Goal: Task Accomplishment & Management: Complete application form

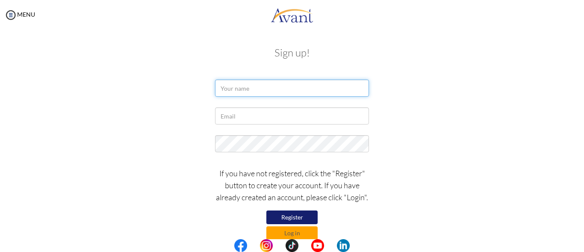
click at [247, 90] on input "text" at bounding box center [292, 88] width 154 height 17
type input "[PERSON_NAME]"
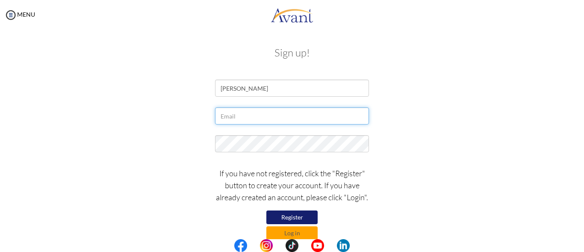
click at [230, 118] on input "text" at bounding box center [292, 115] width 154 height 17
type input "[EMAIL_ADDRESS][DOMAIN_NAME]"
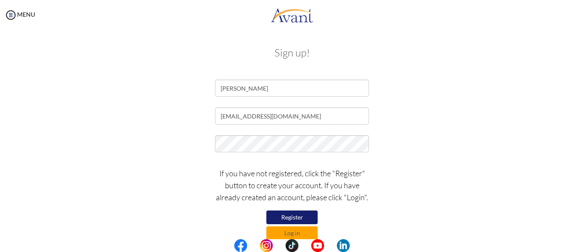
click at [281, 216] on button "Register" at bounding box center [291, 217] width 51 height 14
click at [282, 231] on button "Log in" at bounding box center [291, 233] width 51 height 14
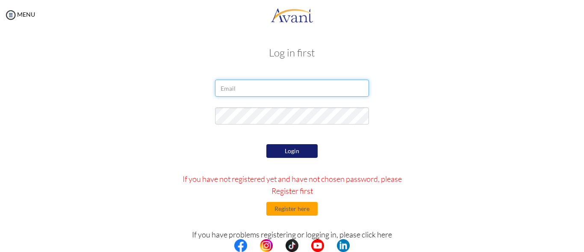
click at [220, 86] on input "email" at bounding box center [292, 88] width 154 height 17
type input "[EMAIL_ADDRESS][DOMAIN_NAME]"
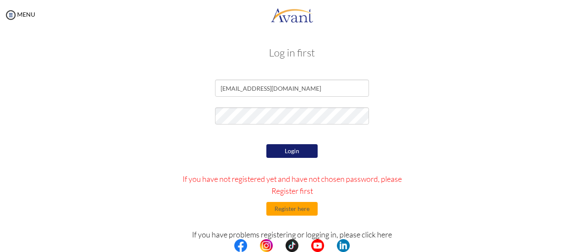
click at [297, 151] on button "Login" at bounding box center [291, 151] width 51 height 14
click at [298, 209] on button "Register here" at bounding box center [291, 209] width 51 height 14
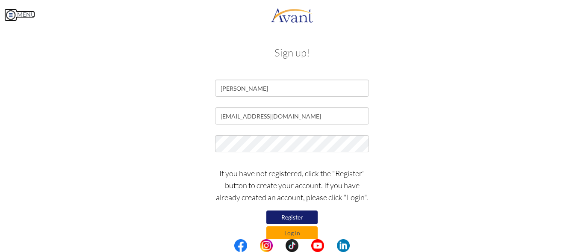
click at [11, 15] on img at bounding box center [10, 15] width 13 height 13
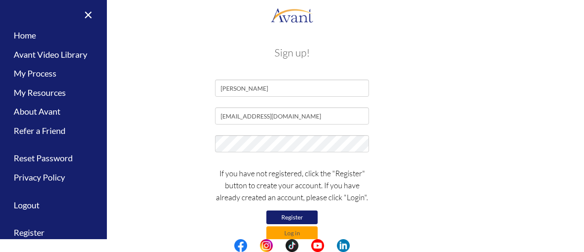
click at [428, 38] on div "My Status What is the next step? We would like you to watch the introductory vi…" at bounding box center [292, 156] width 584 height 252
click at [294, 215] on button "Register" at bounding box center [291, 217] width 51 height 14
click at [300, 233] on button "Log in" at bounding box center [291, 233] width 51 height 14
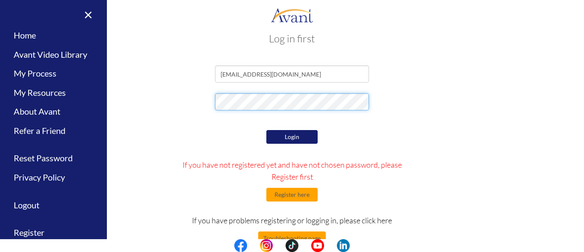
scroll to position [36, 0]
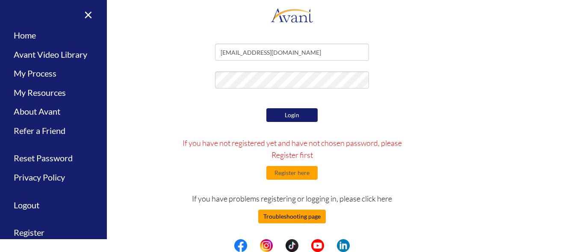
click at [317, 219] on button "Troubleshooting page" at bounding box center [292, 216] width 68 height 14
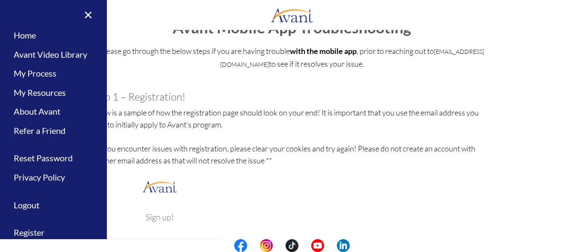
scroll to position [43, 0]
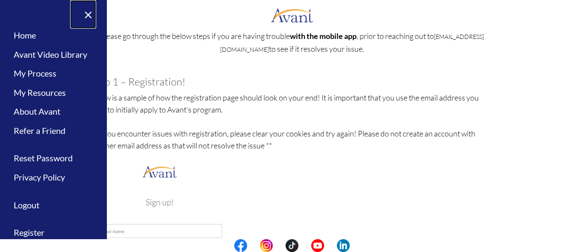
click at [80, 15] on link "×" at bounding box center [83, 14] width 26 height 29
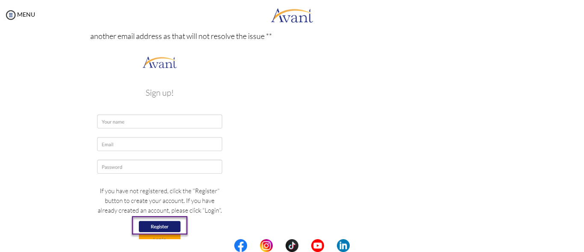
scroll to position [118, 0]
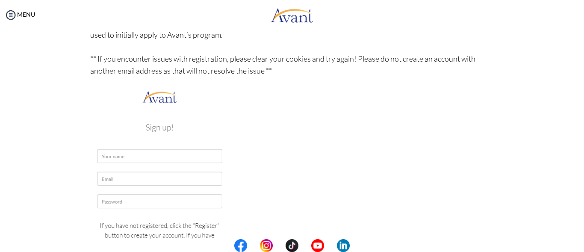
click at [105, 152] on img at bounding box center [159, 189] width 139 height 202
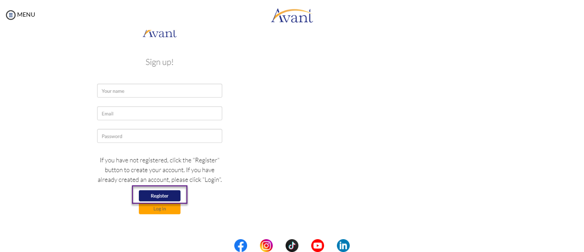
scroll to position [289, 0]
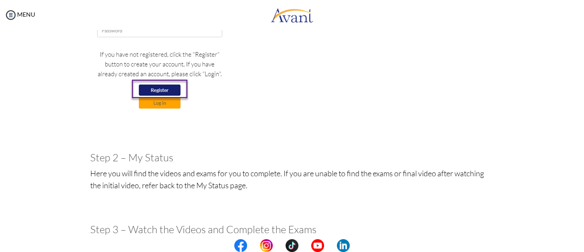
click at [154, 89] on img at bounding box center [159, 19] width 139 height 202
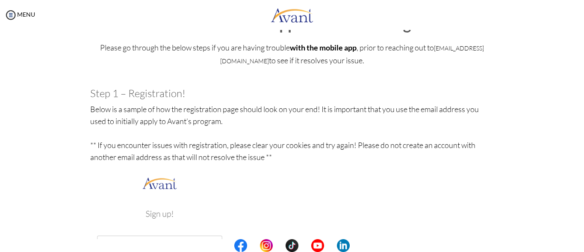
scroll to position [43, 0]
